Goal: Task Accomplishment & Management: Use online tool/utility

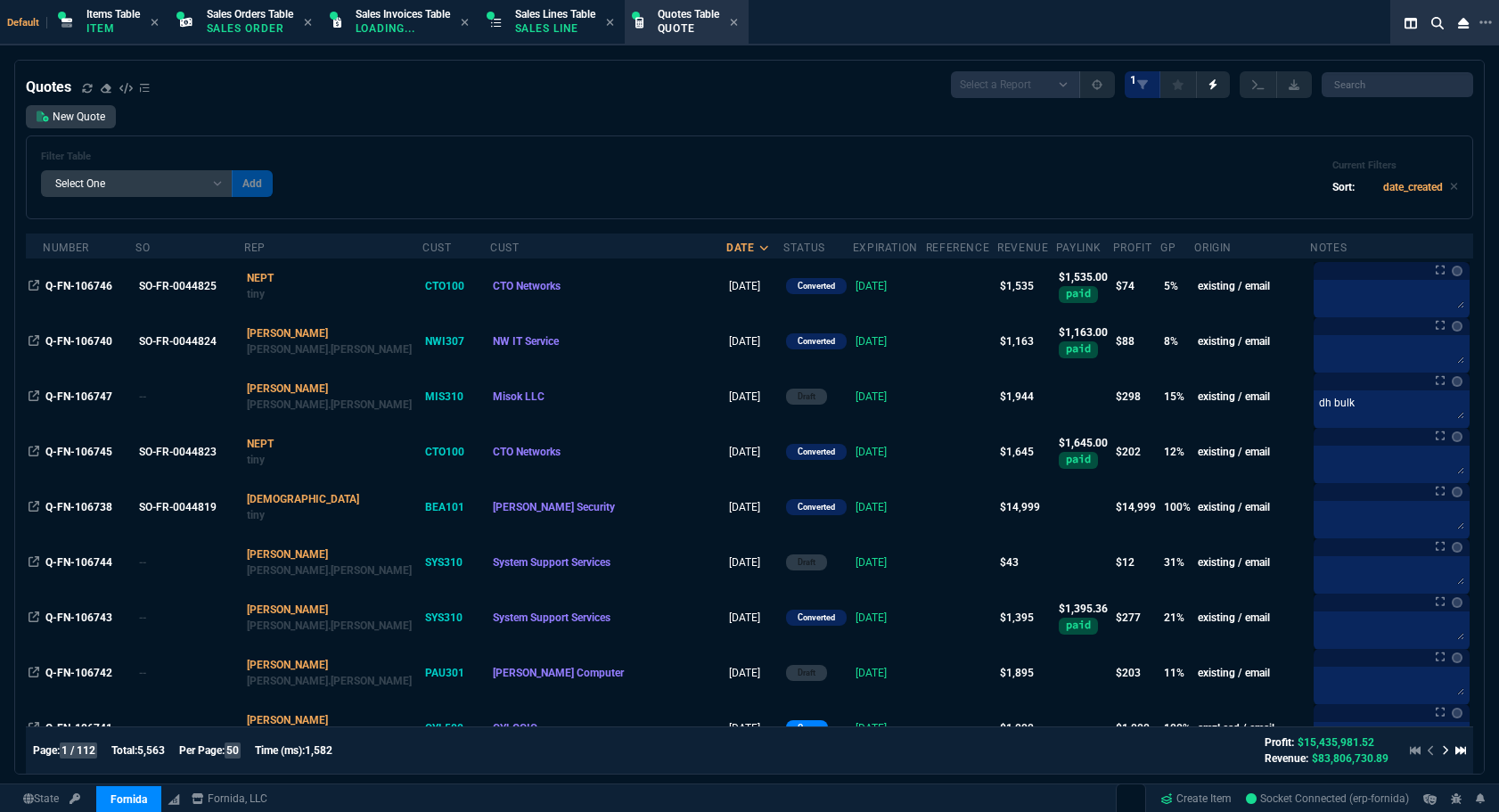
select select "12: ROSS"
select select
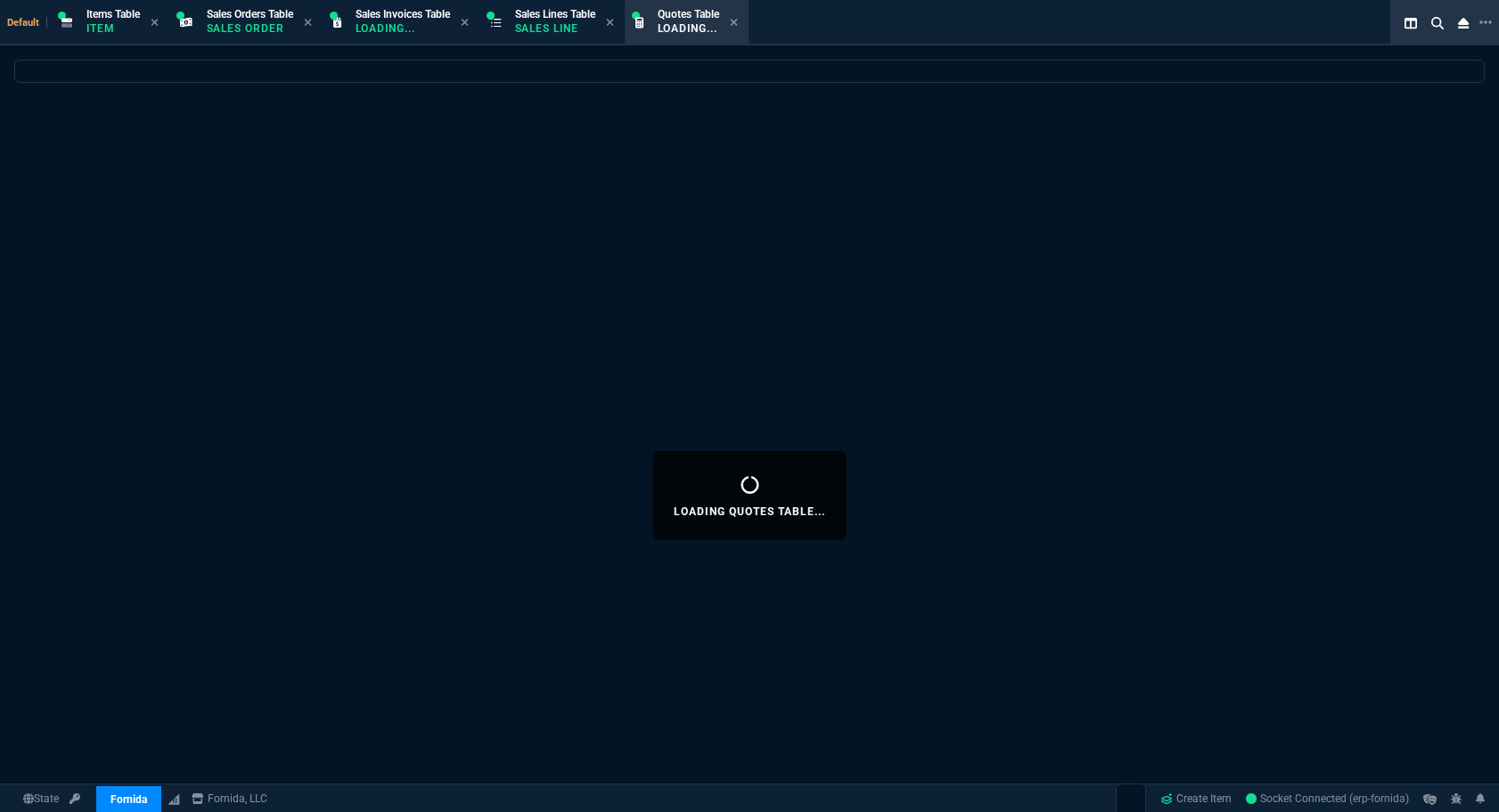
select select "12: [PERSON_NAME]"
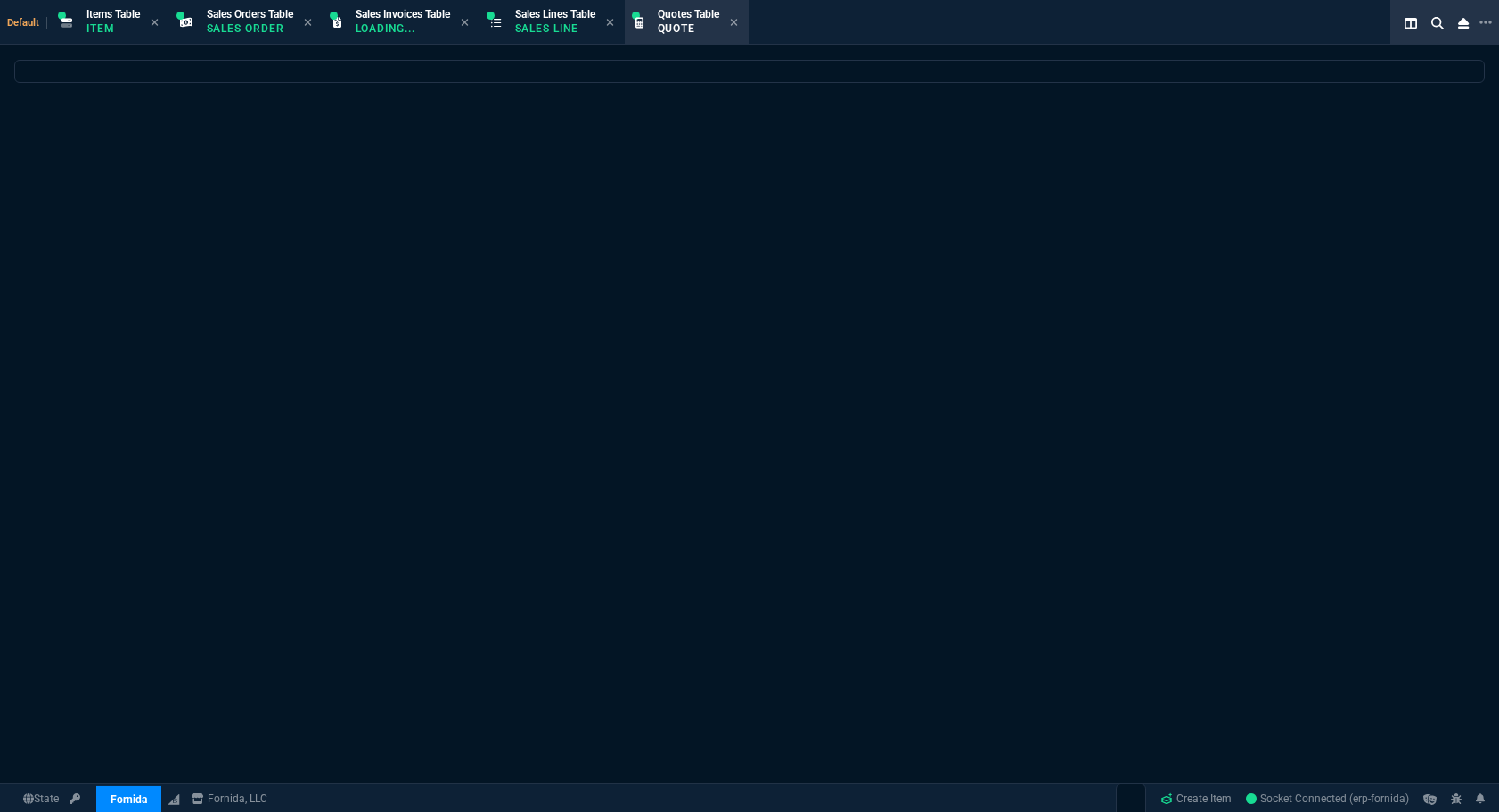
select select
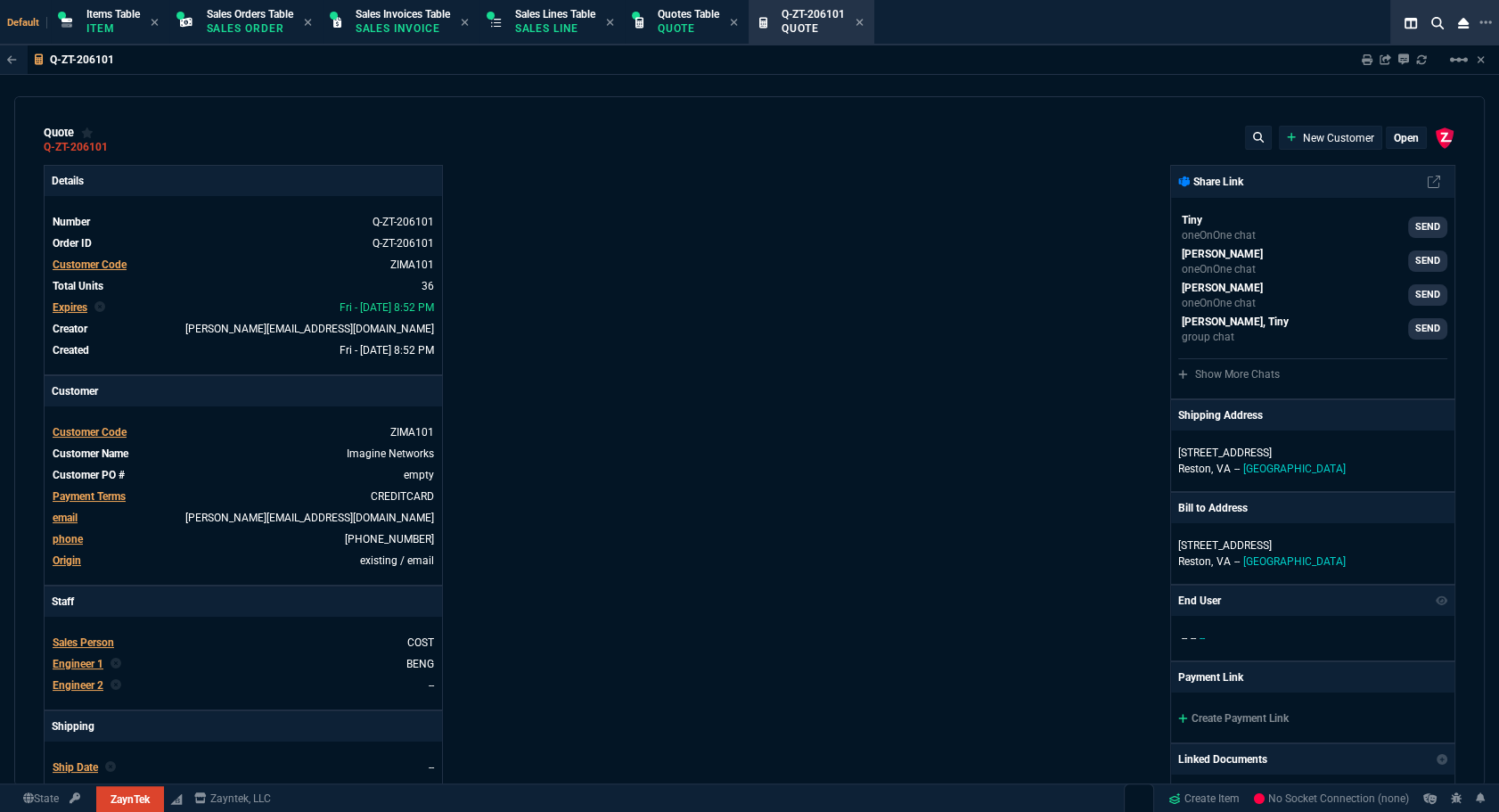
type input "20"
type input "495"
type input "8"
type input "70"
type input "17"
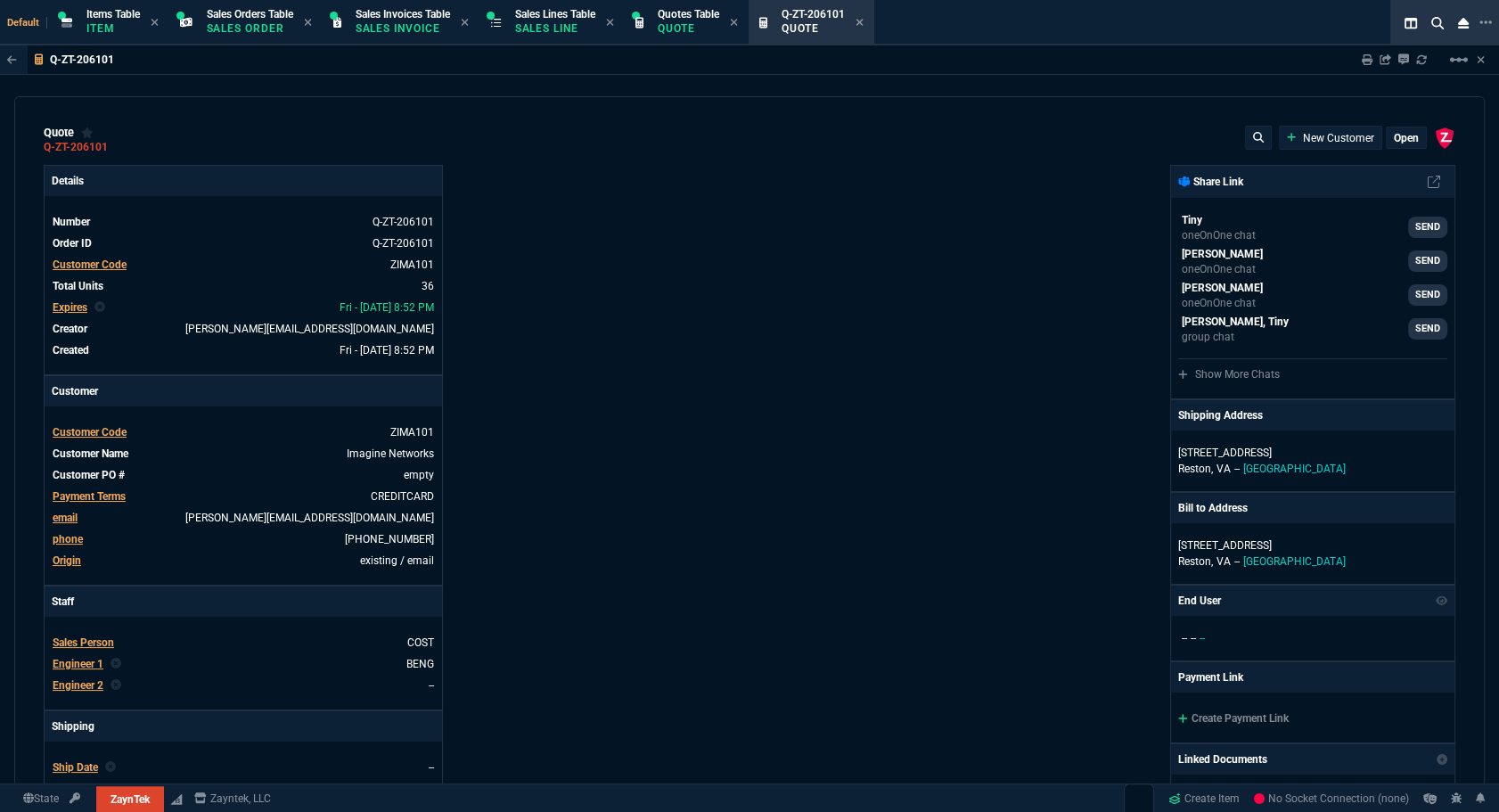
type input "10"
type input "53"
type input "260"
type input "56"
type input "125"
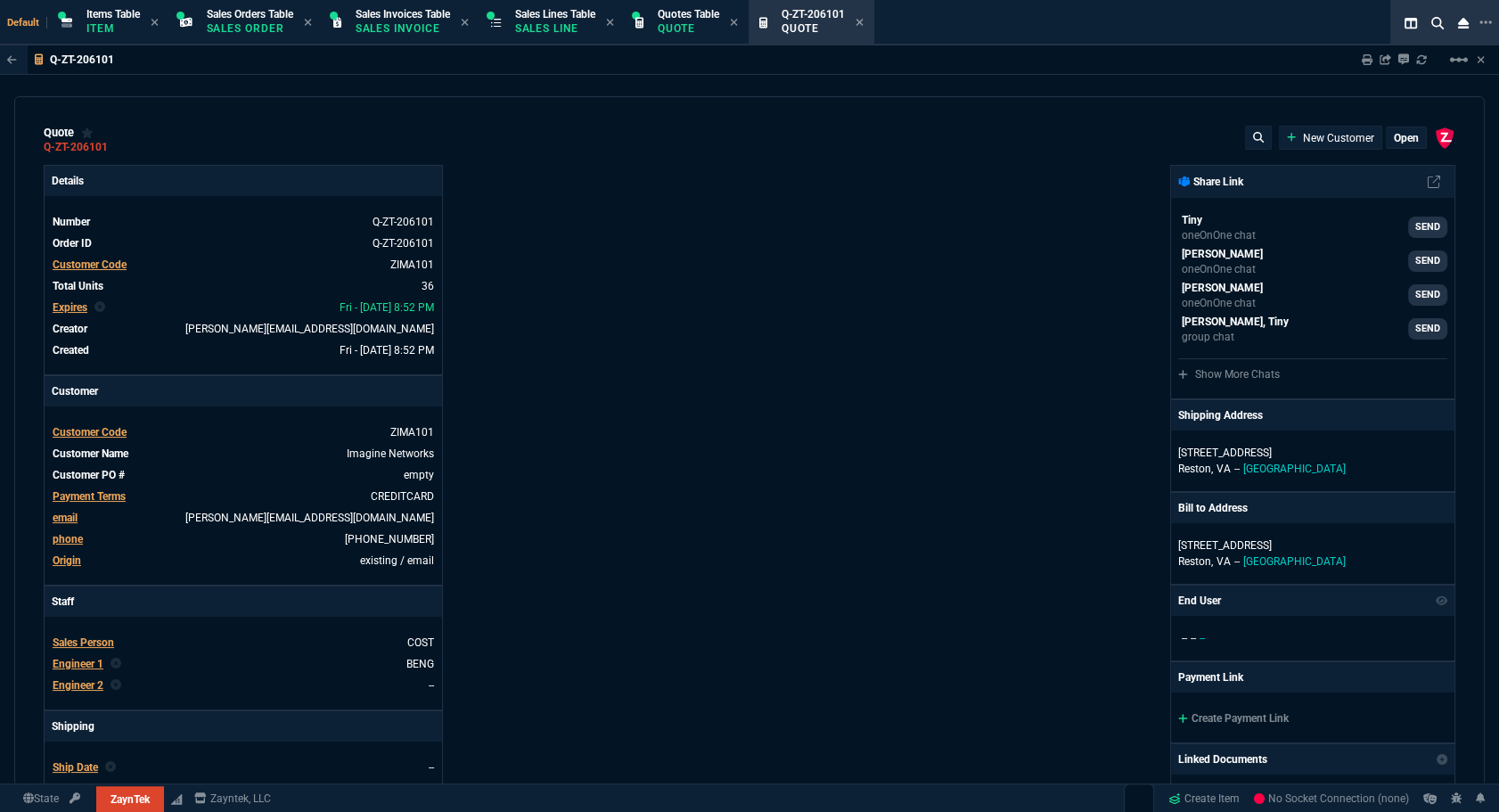
type input "64"
type input "70"
type input "0"
type input "29"
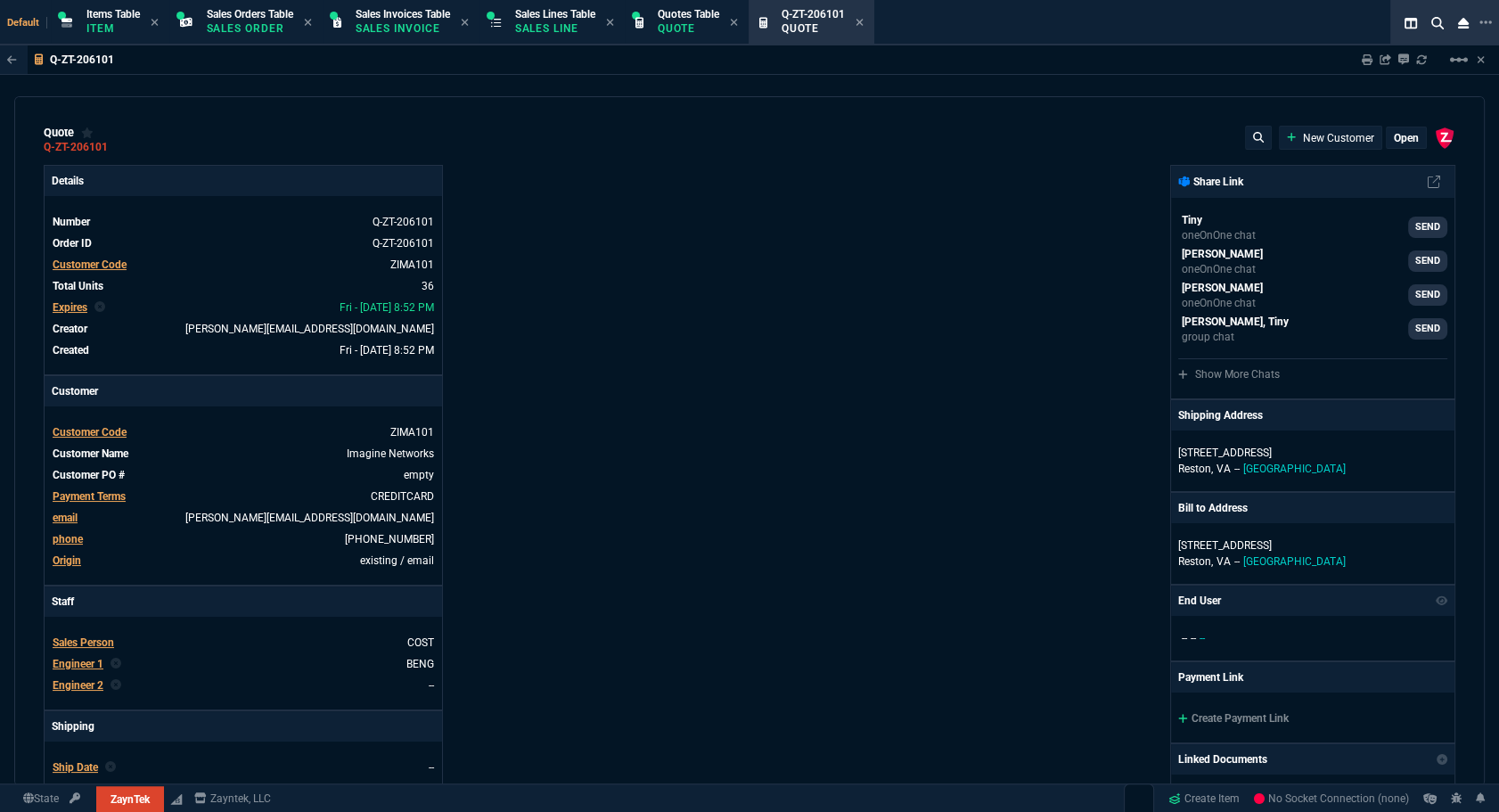
type input "200"
type input "16"
type input "55"
type input "67"
type input "130"
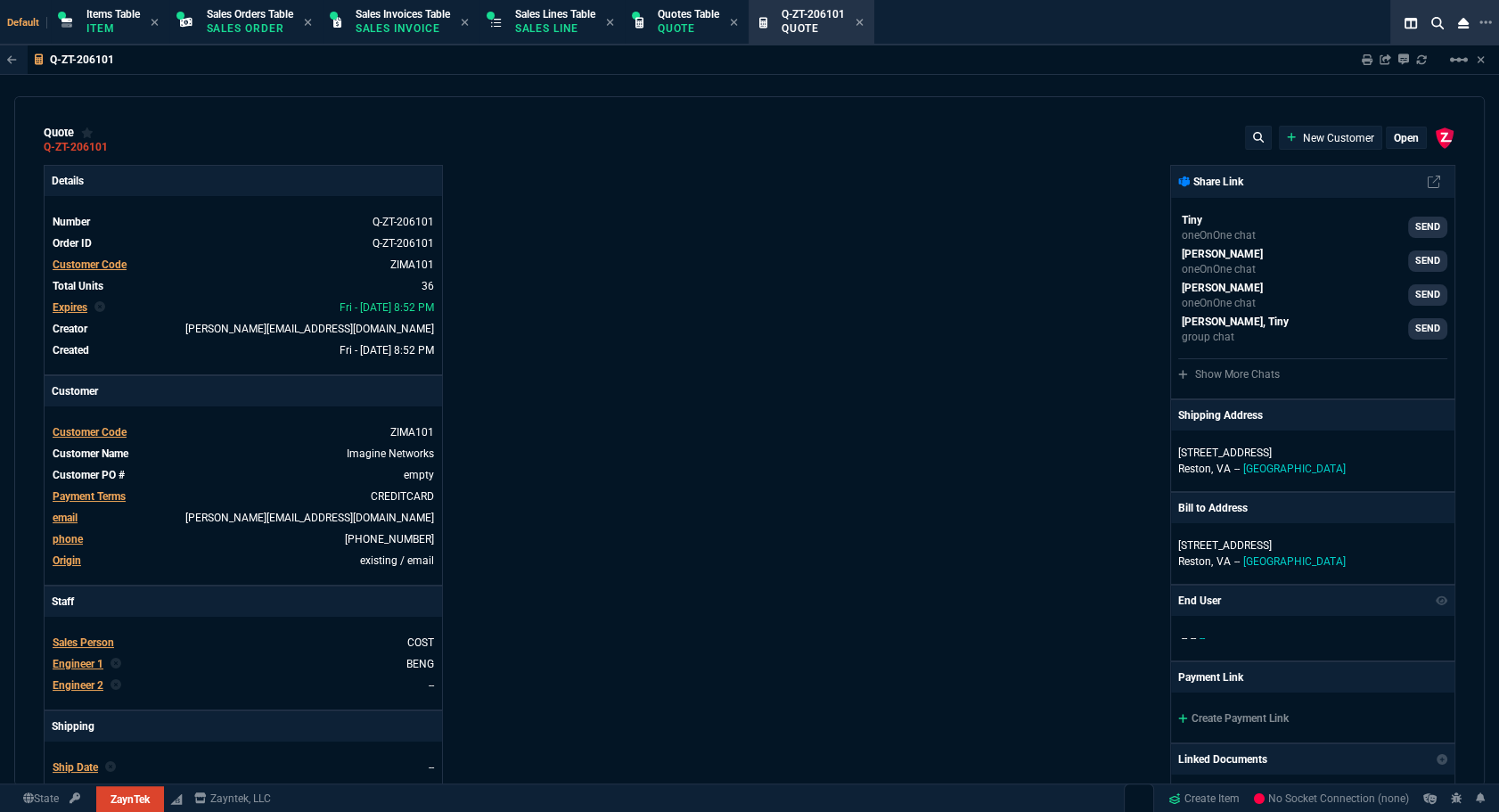
type input "84"
type input "205"
type input "13"
type input "15"
type input "20"
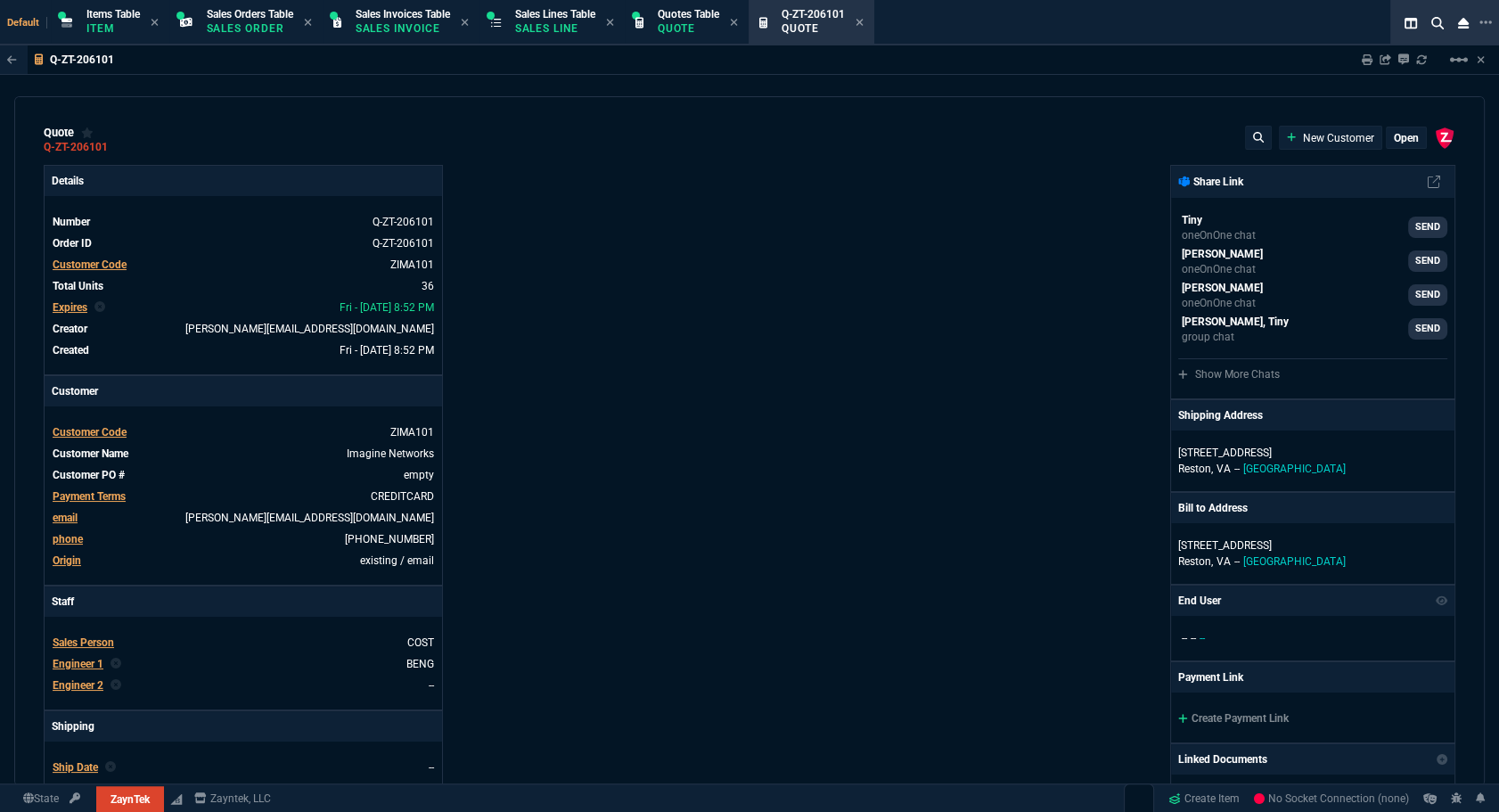
type input "10"
type input "17"
type input "10"
type input "43"
type input "75"
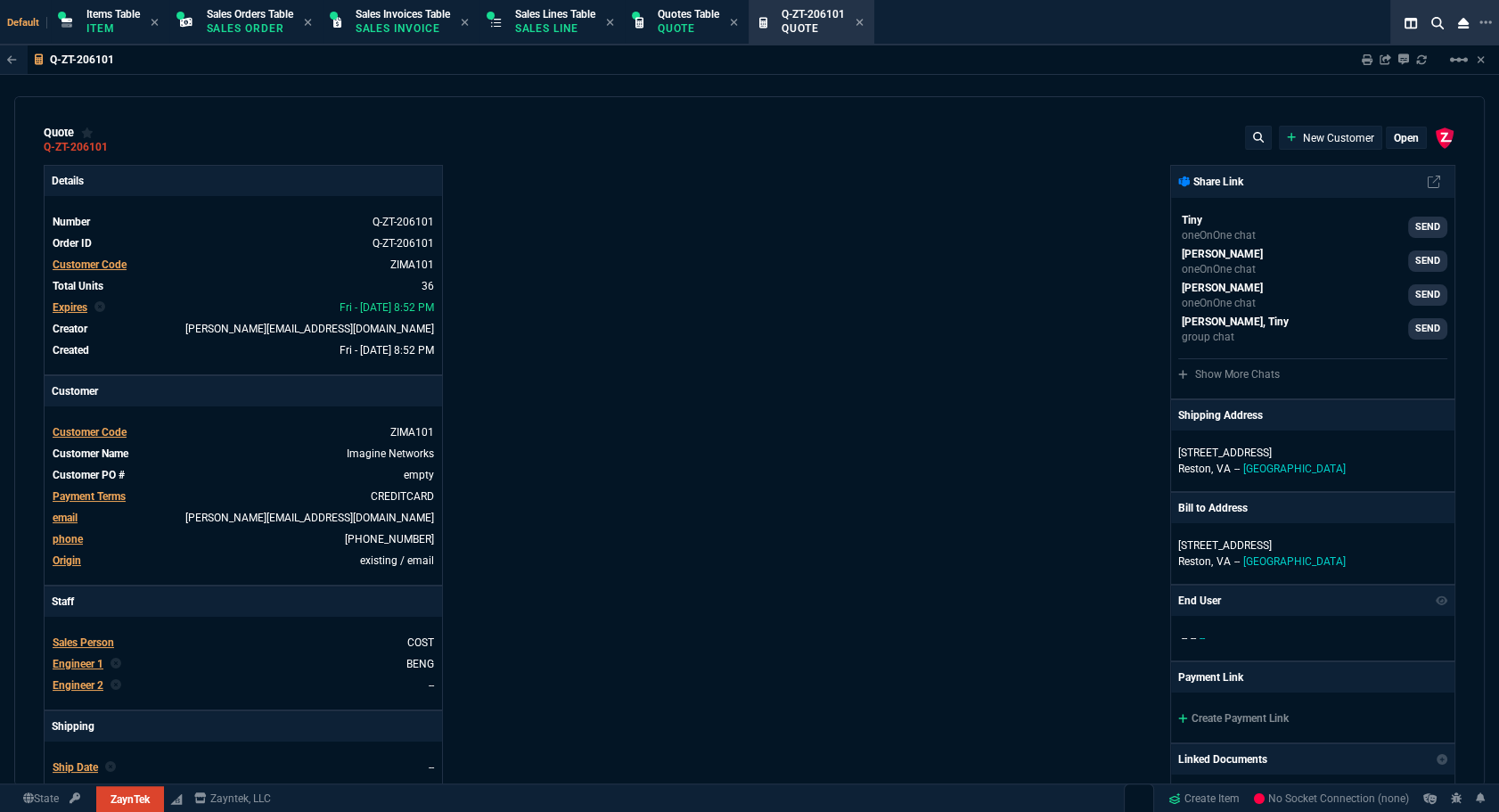
type input "20"
type input "25"
type input "80"
type input "4"
type input "17"
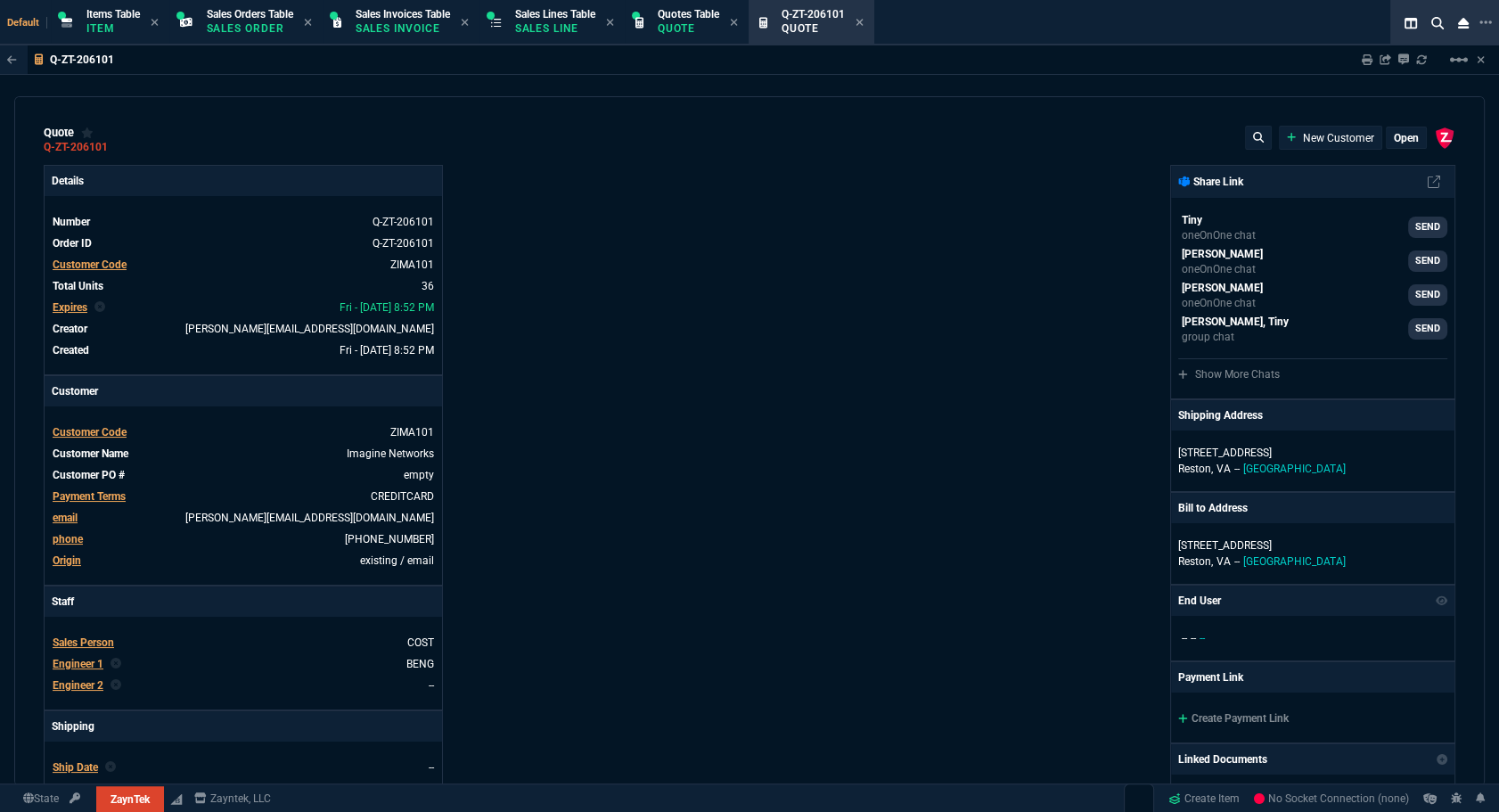
type input "10"
type input "47"
type input "35"
type input "0"
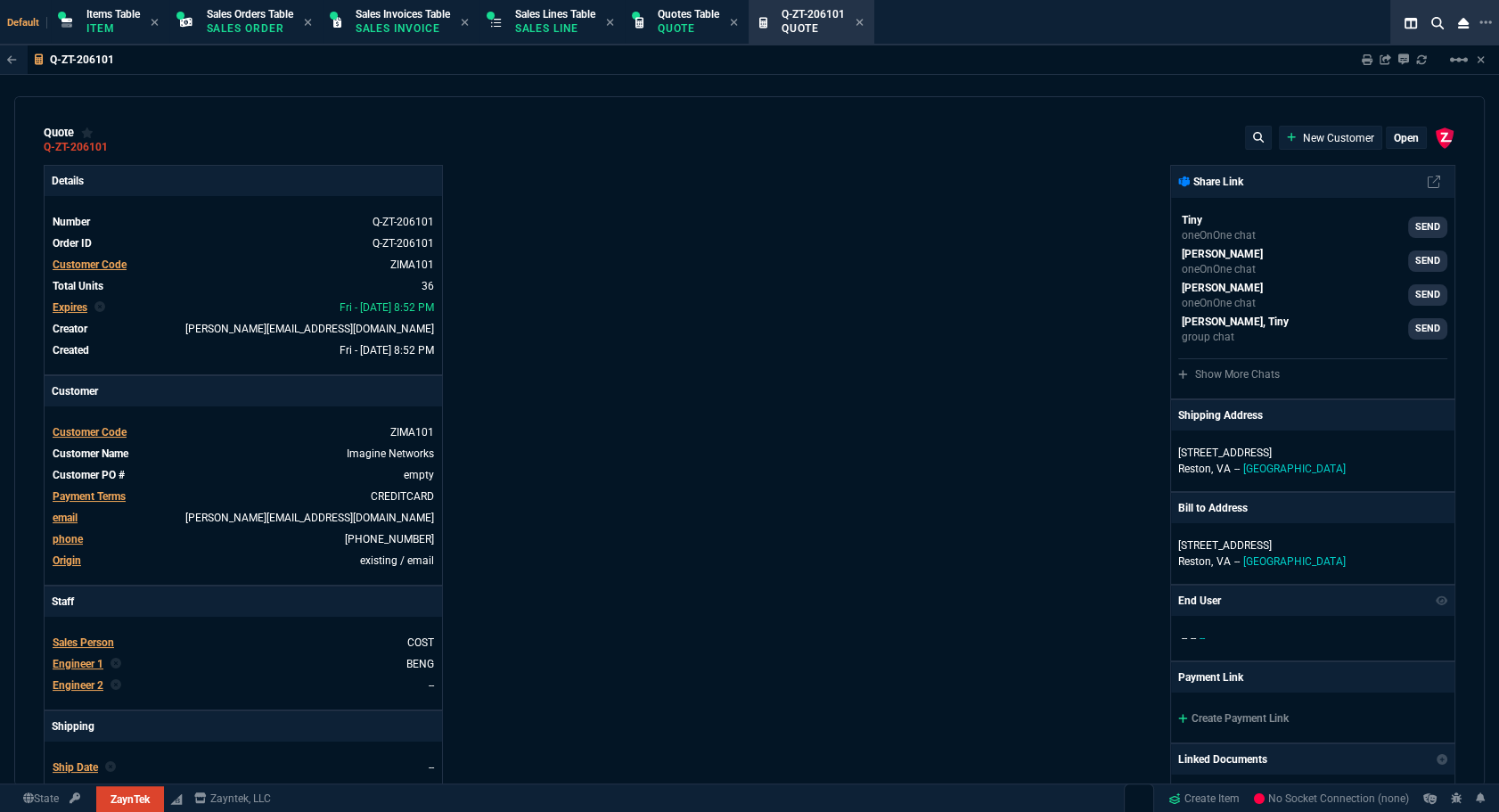
type input "11"
type input "124"
type input "11"
type input "15"
type input "6049.97"
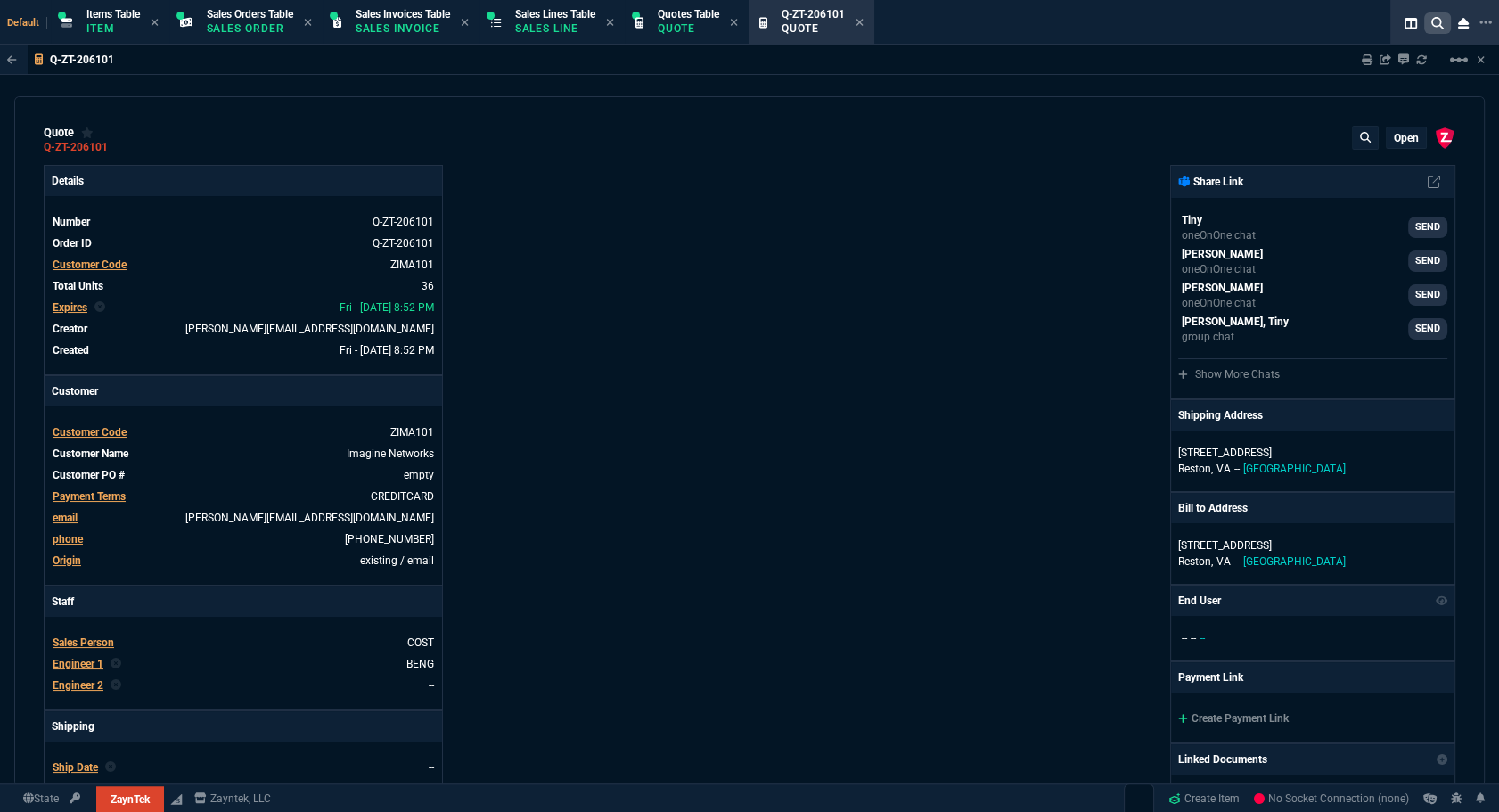
type input "1950"
type input "129"
type input "2498"
type input "496.8"
type input "202"
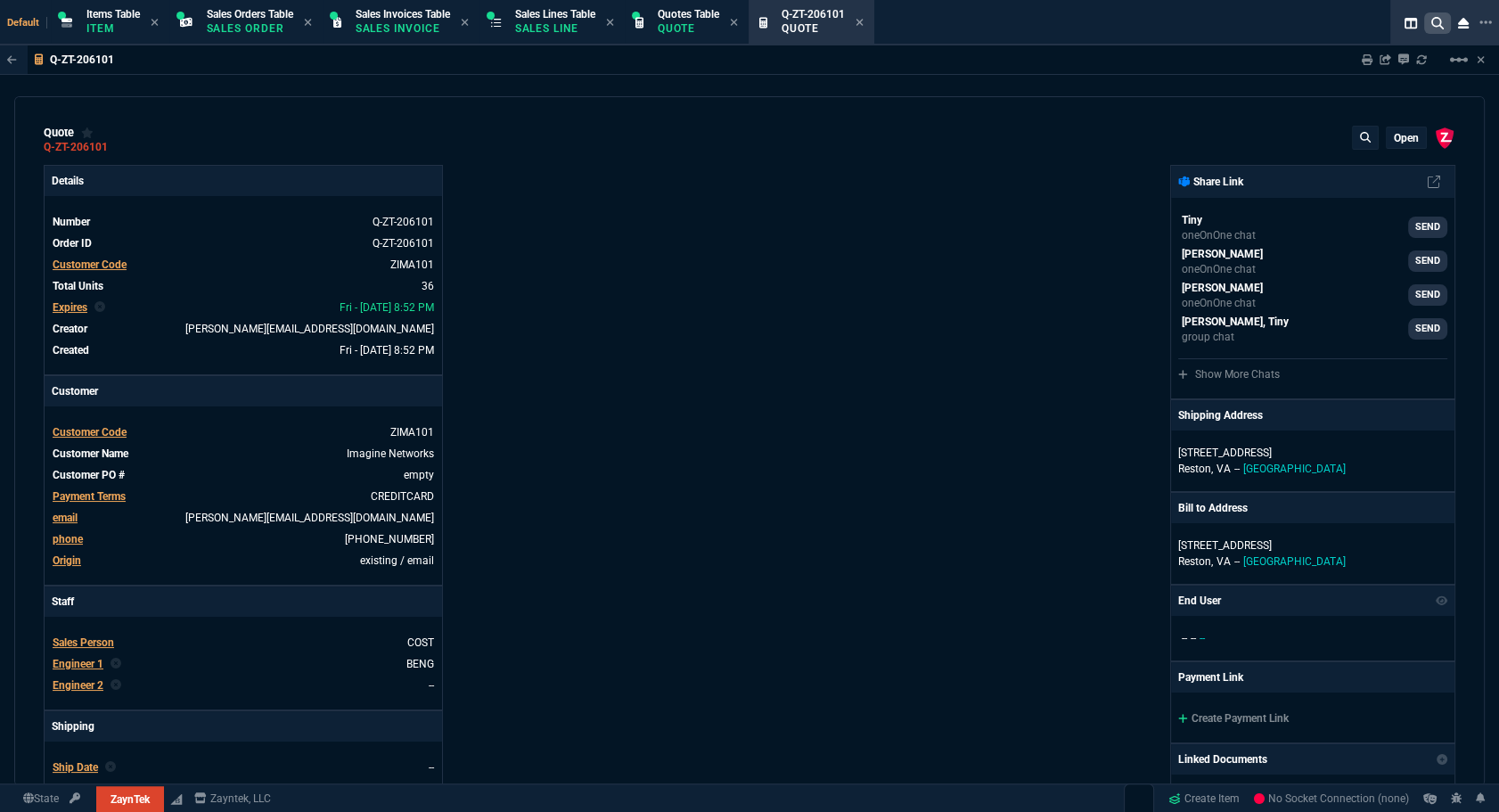
type input "38"
type input "2619"
type input "1325"
type input "485"
type input "584.39"
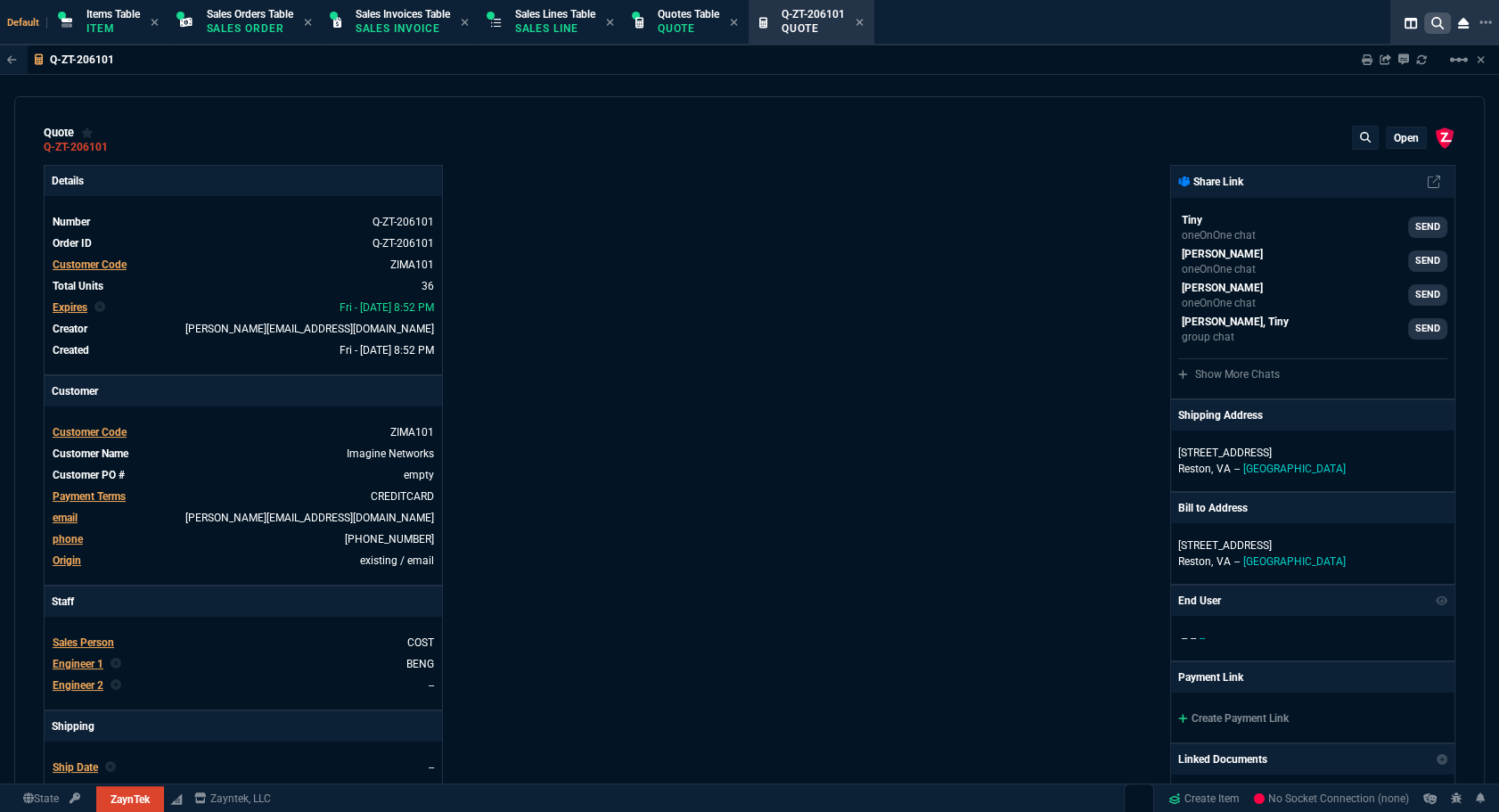
type input "184"
type input "701"
type input "138"
type input "399"
type input "524"
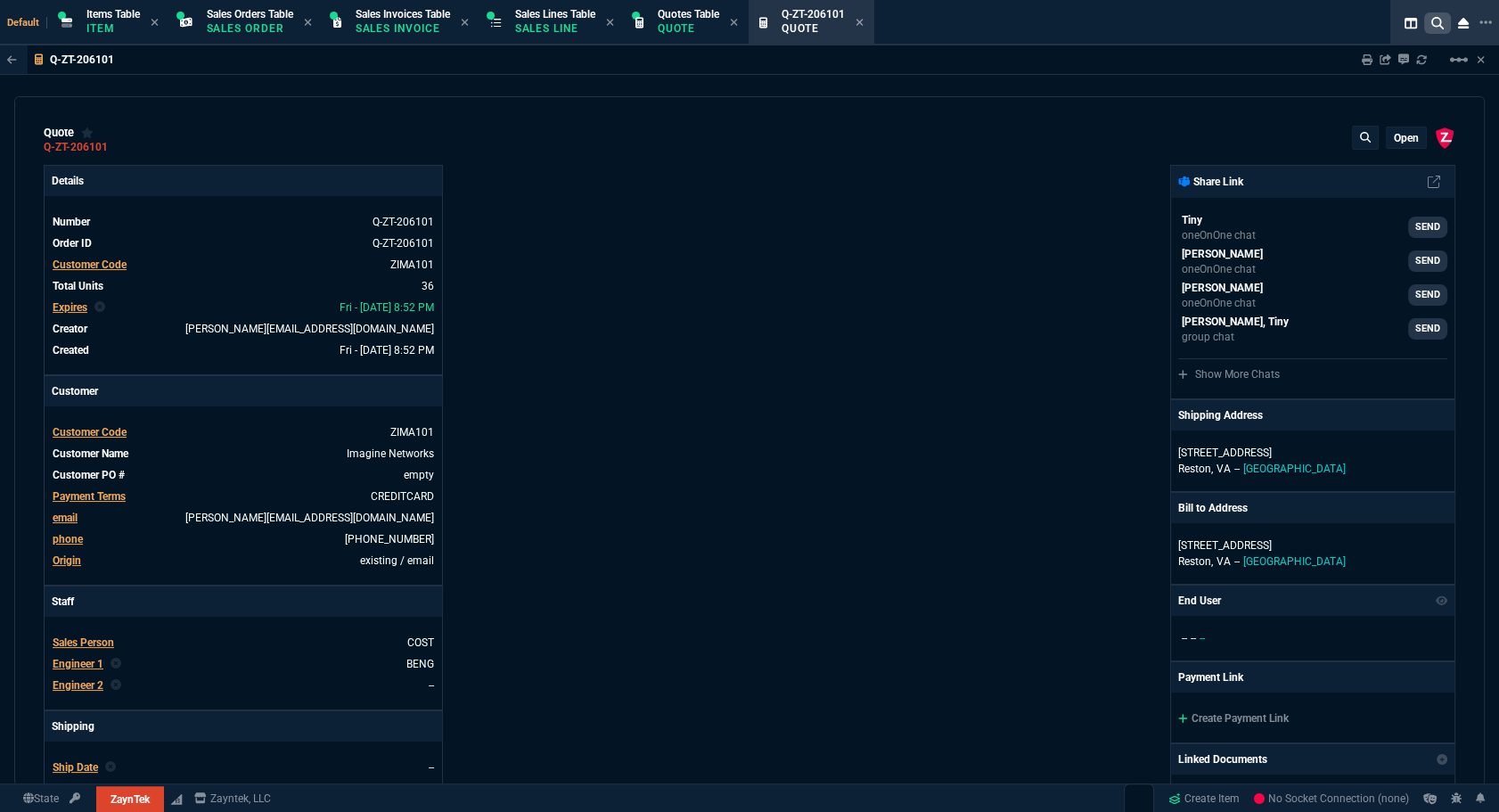
type input "11"
type input "164"
type input "59"
type input "54"
type input "53"
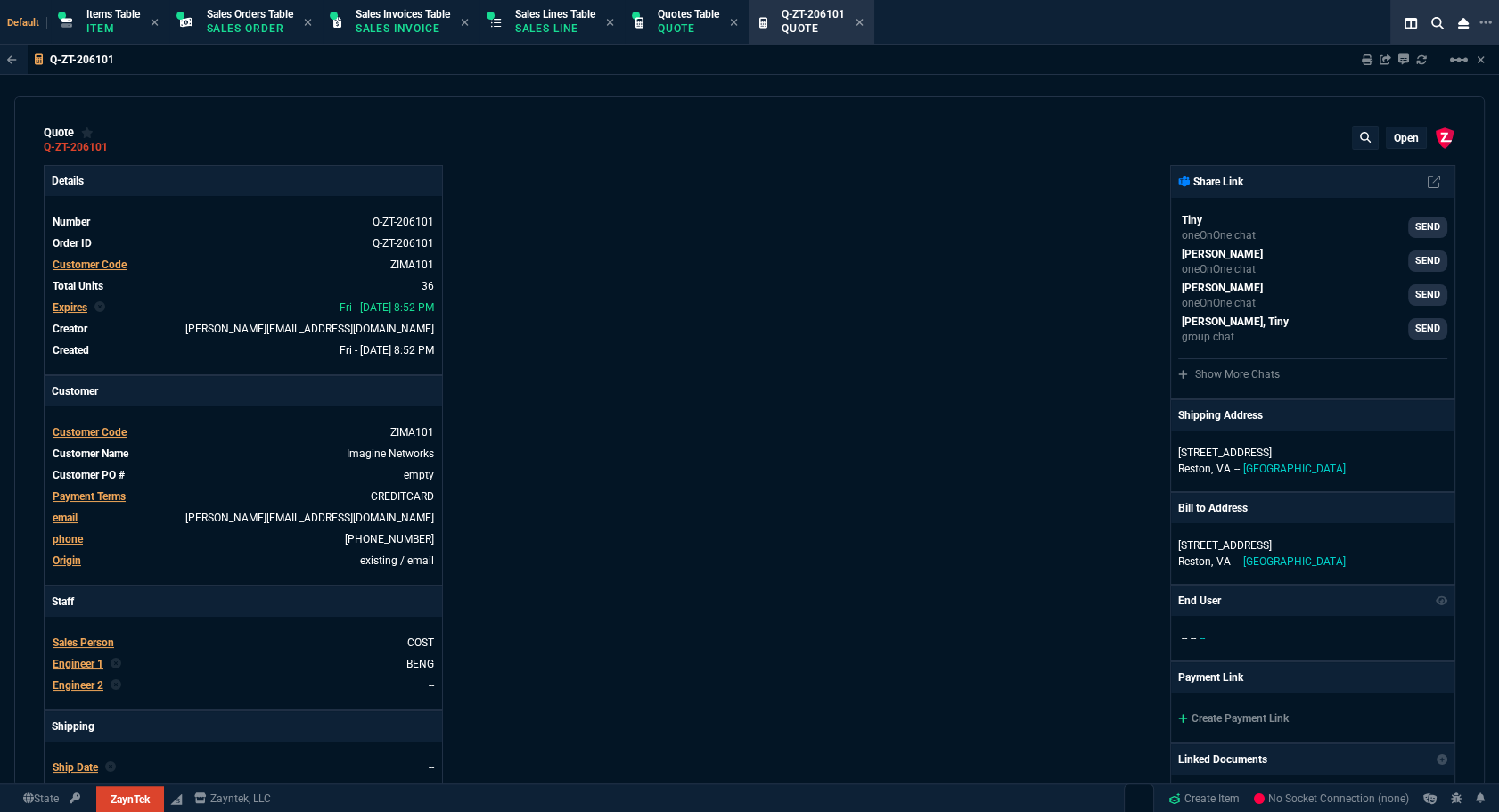
type input "80"
type input "55"
type input "46"
type input "47"
type input "73"
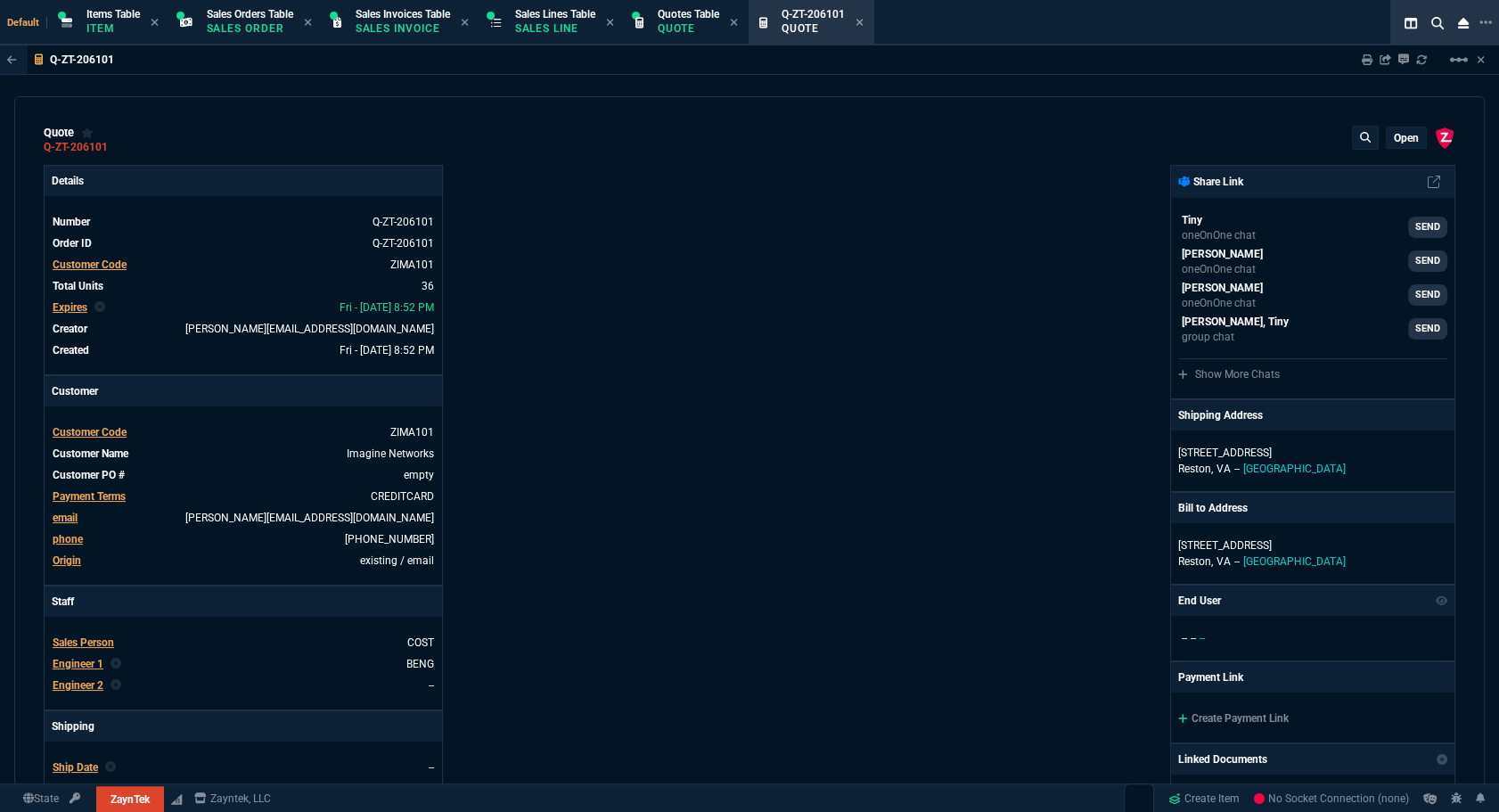
type input "74"
type input "60"
type input "58"
type input "38"
type input "93"
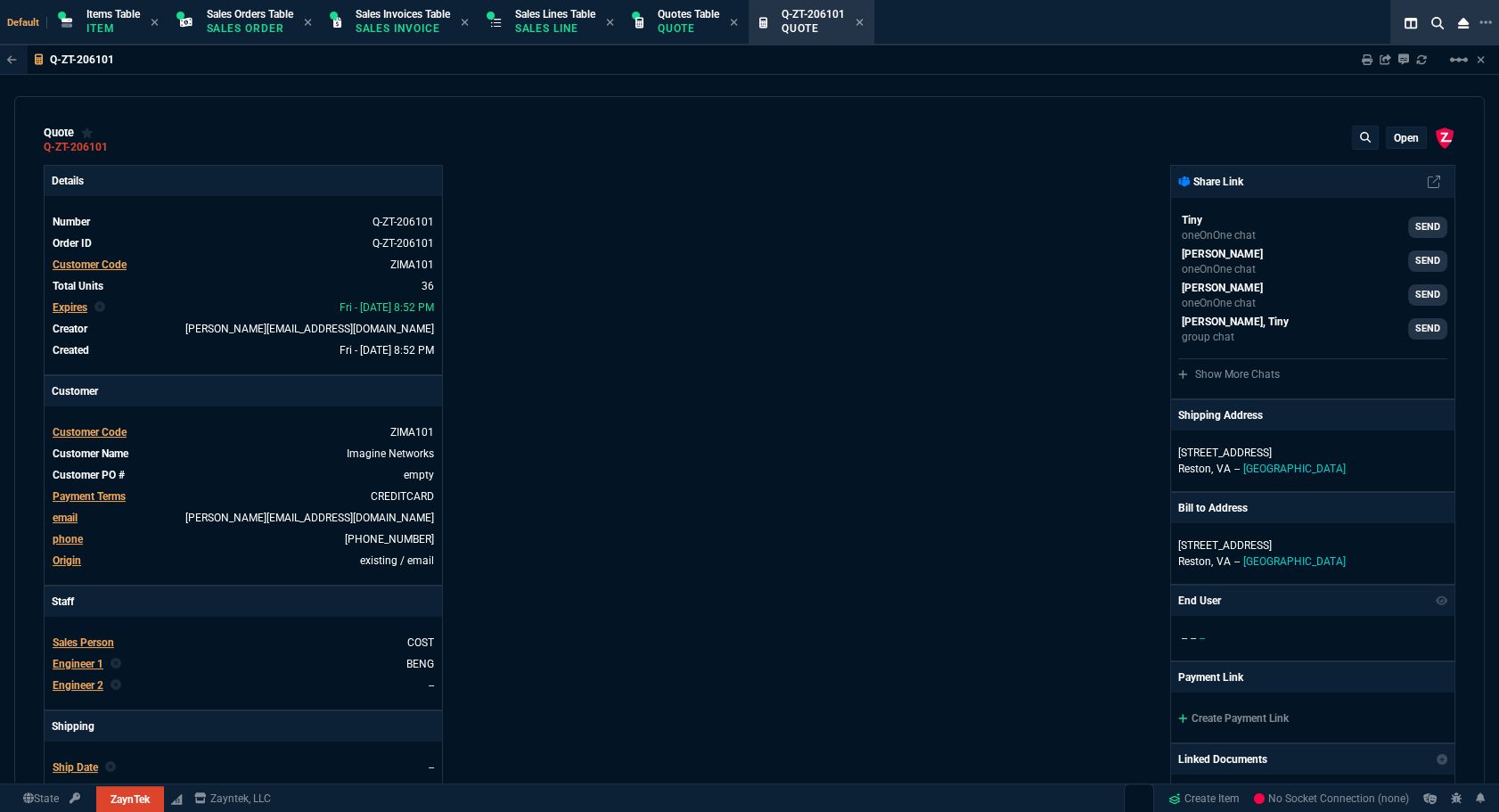
type input "57"
type input "56"
type input "76"
type input "55"
type input "50"
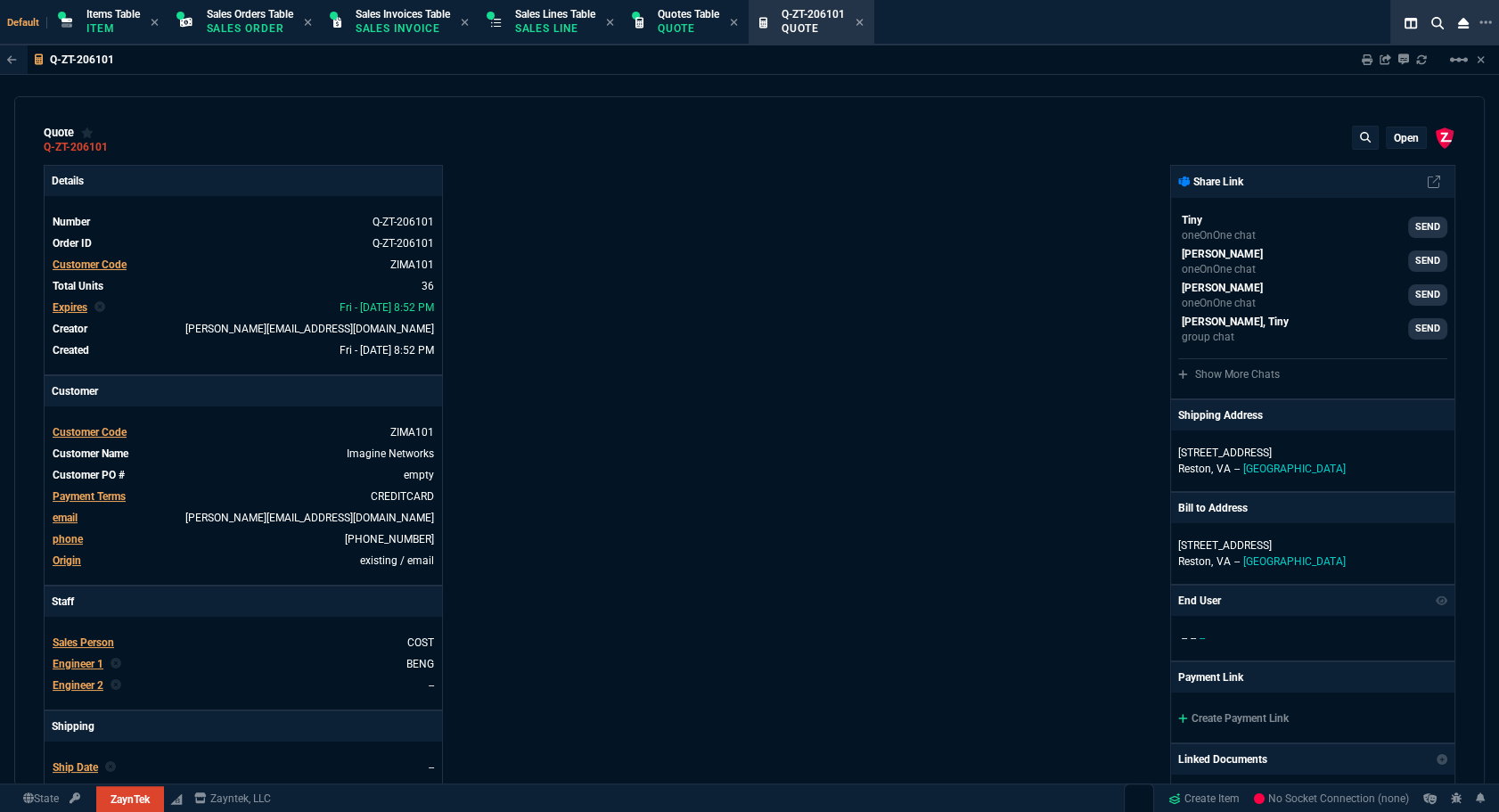
type input "54"
type input "0"
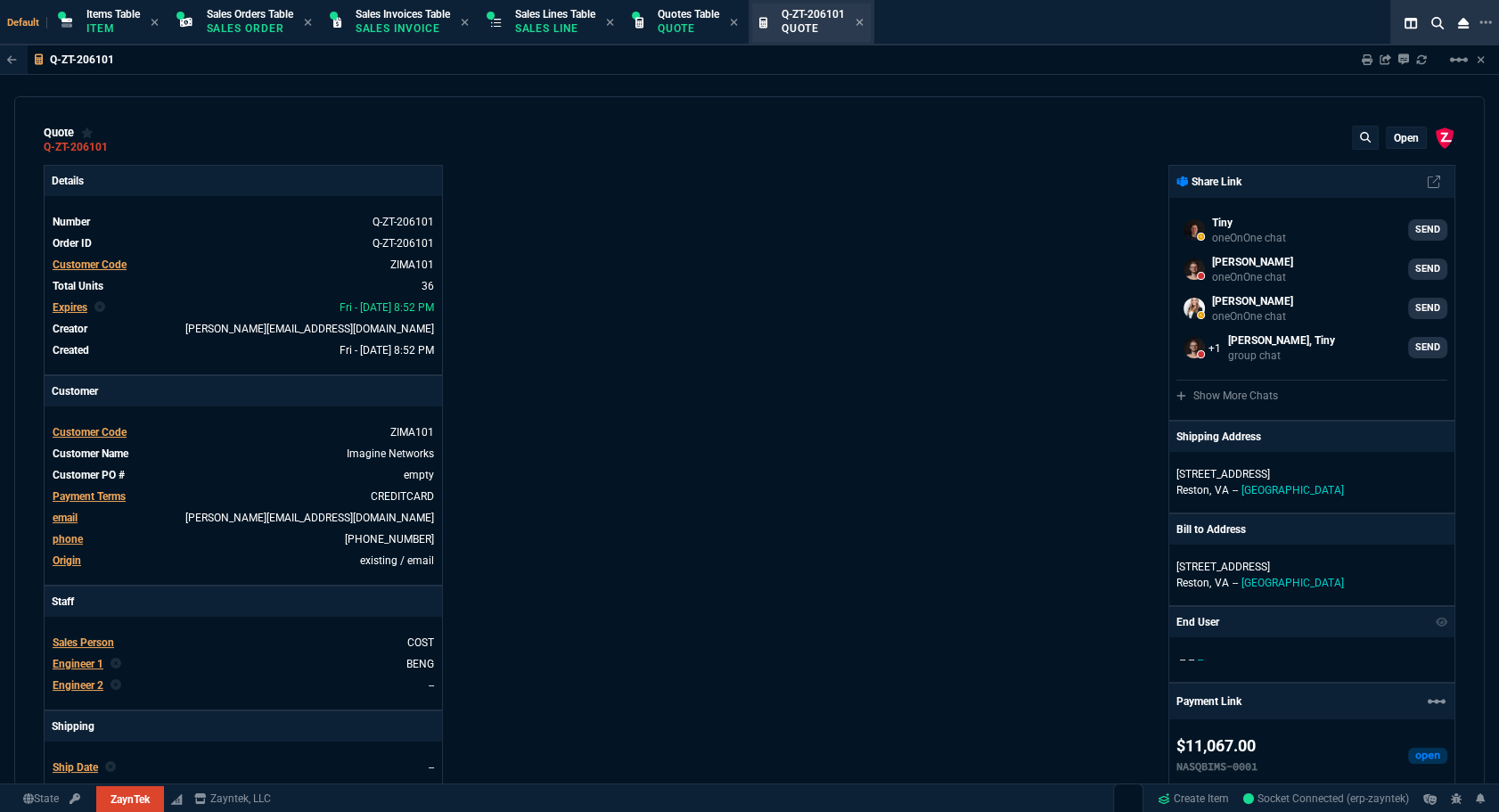
click at [990, 493] on div "ZaynTek, LLC [STREET_ADDRESS] Share Link Tiny oneOnOne chat SEND [PERSON_NAME] …" at bounding box center [1102, 684] width 706 height 1039
click at [870, 24] on div "Q-ZT-206101 Quote" at bounding box center [811, 23] width 118 height 38
click at [864, 25] on div "Q-ZT-206101 Quote" at bounding box center [822, 23] width 82 height 31
